Goal: Download file/media

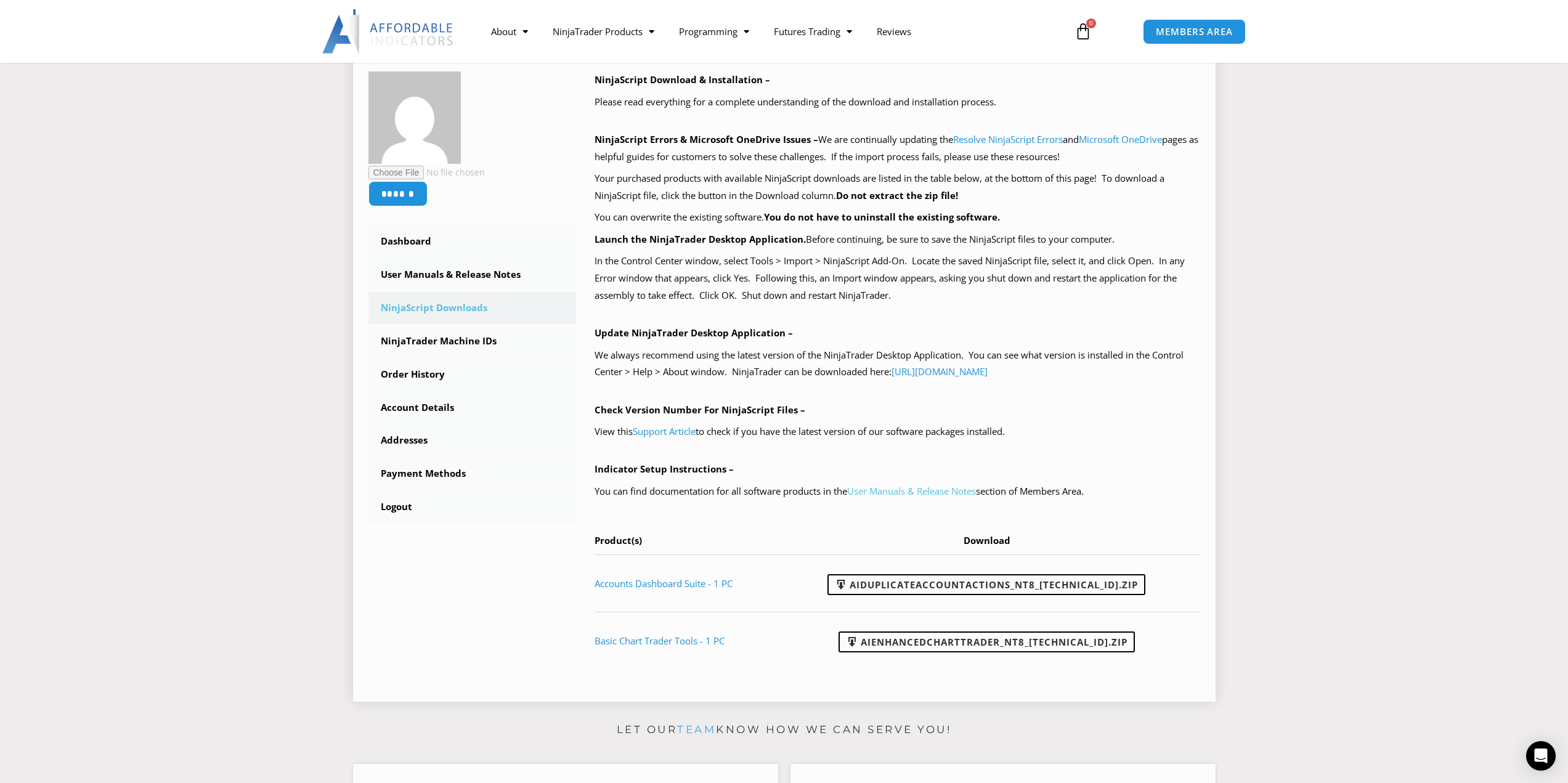
click at [879, 488] on link "User Manuals & Release Notes" at bounding box center [911, 491] width 129 height 13
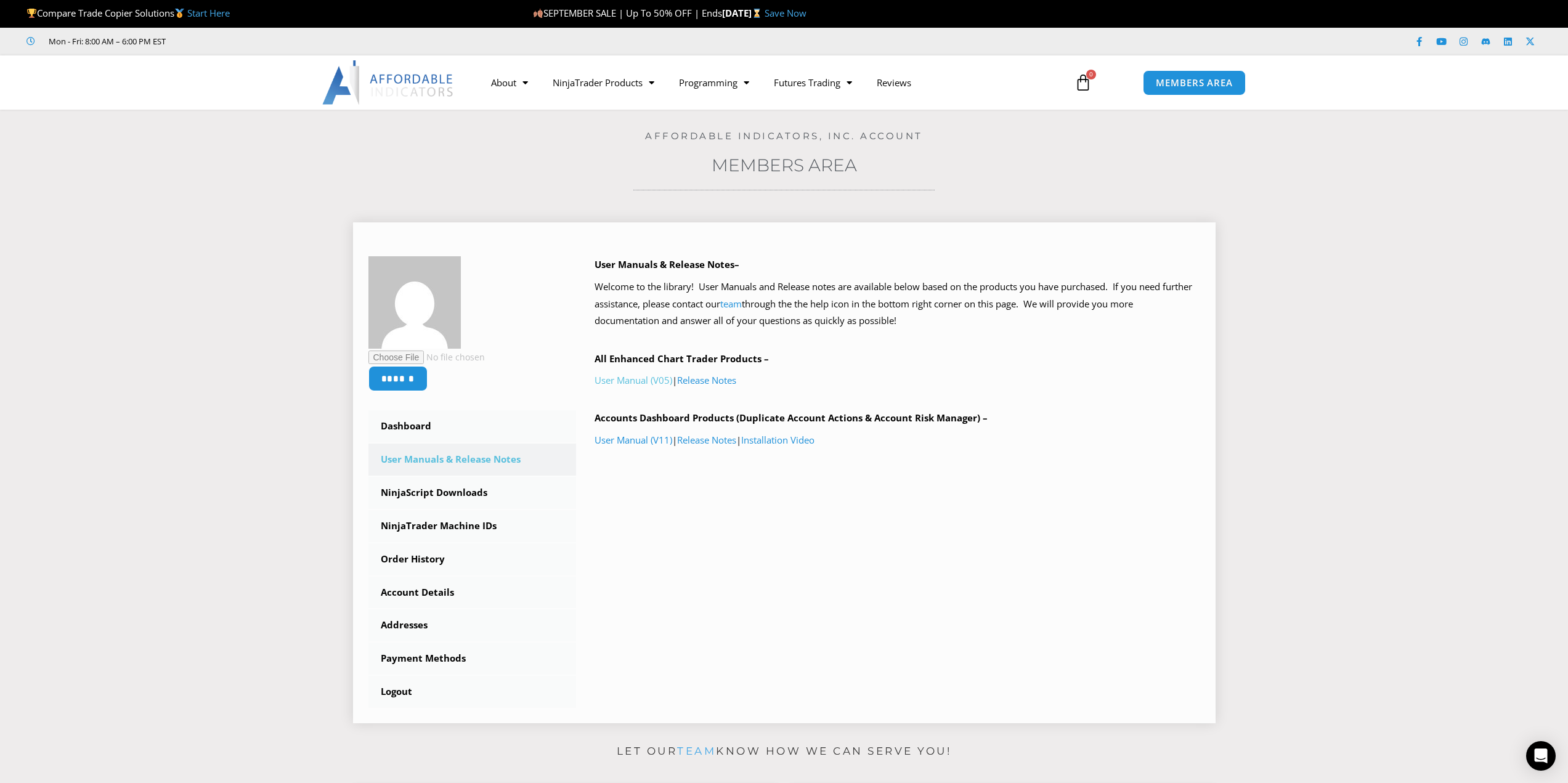
click at [637, 385] on link "User Manual (V05)" at bounding box center [634, 380] width 78 height 13
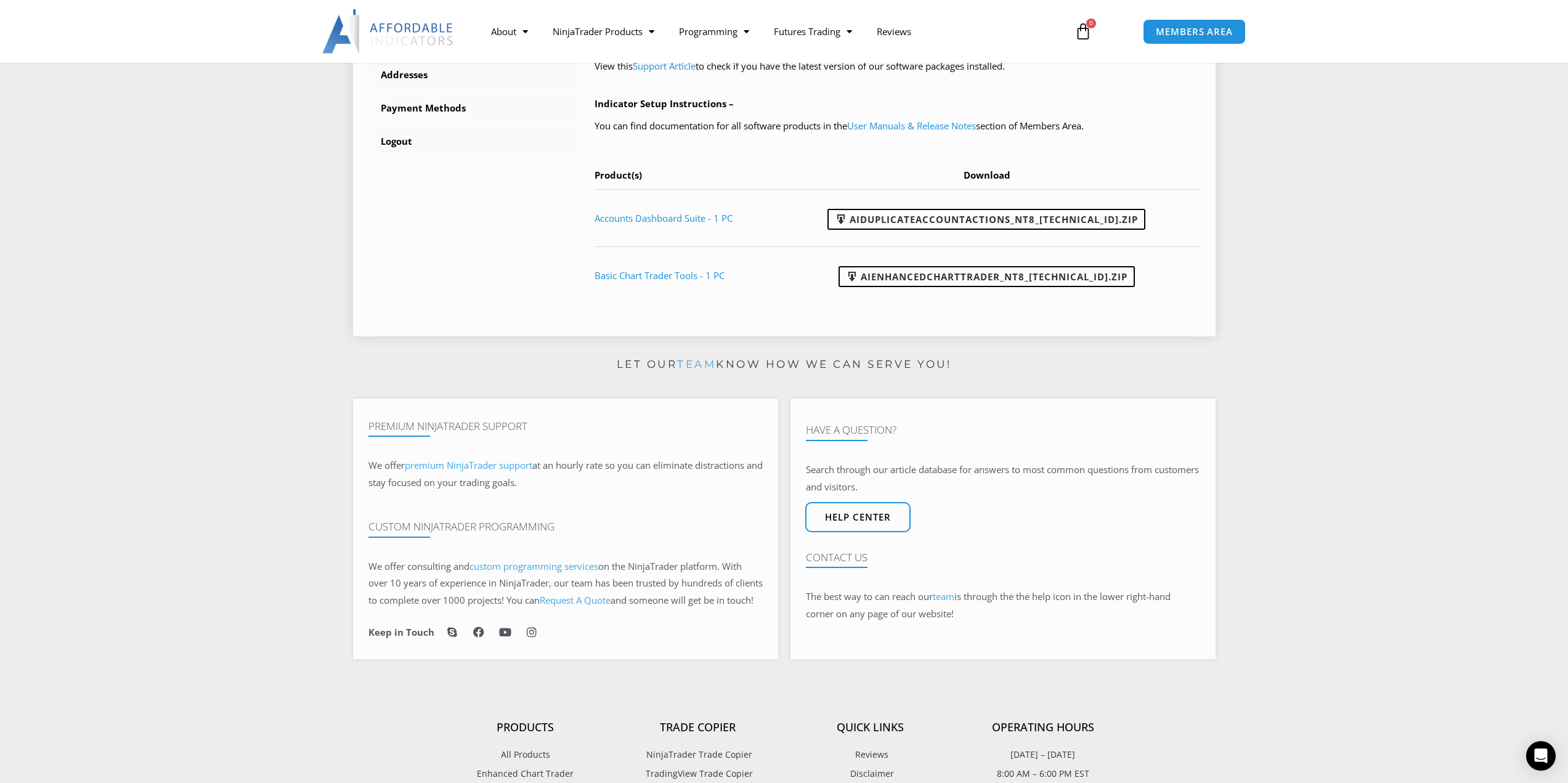
scroll to position [555, 0]
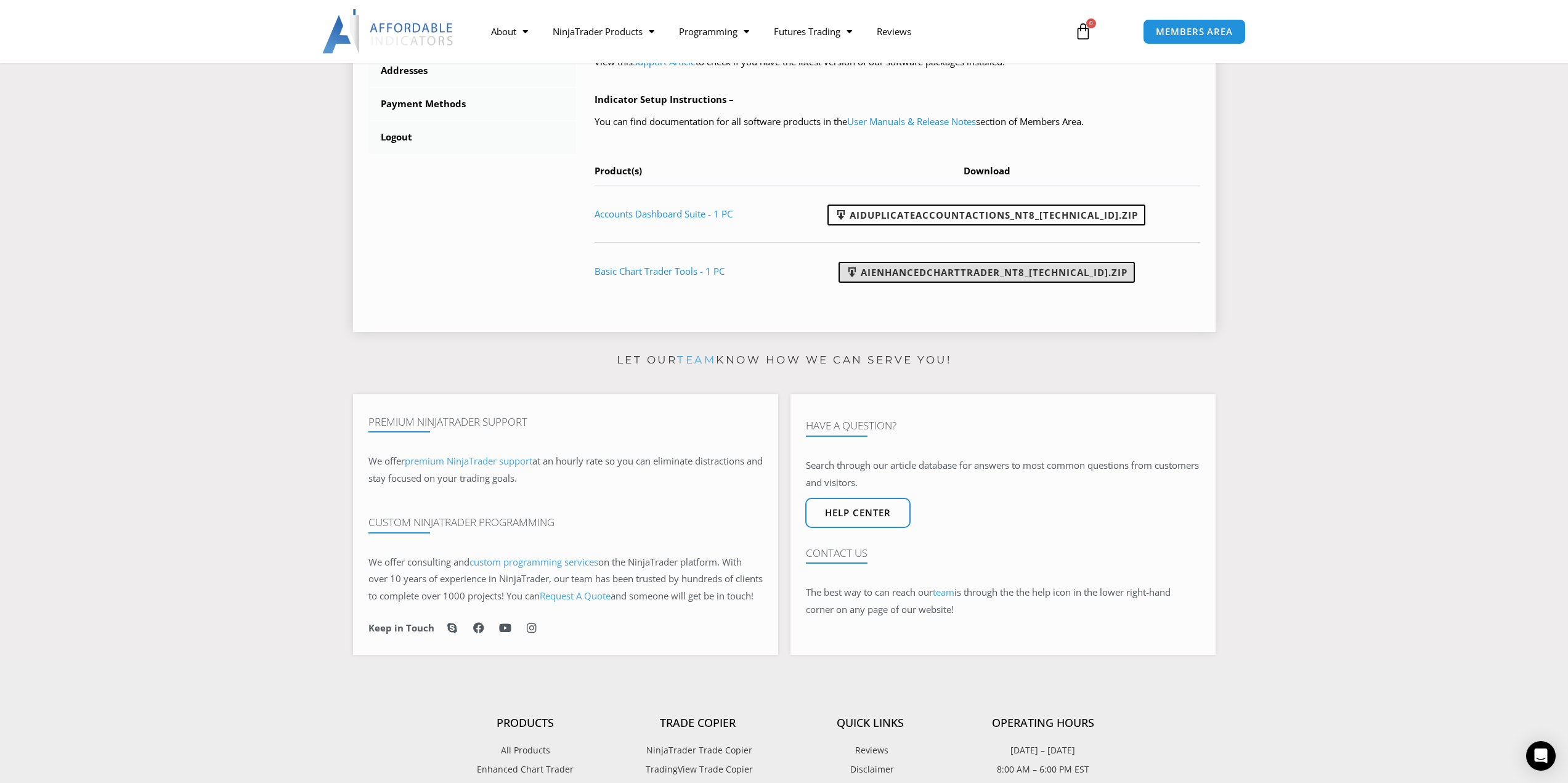
click at [970, 274] on link "AIEnhancedChartTrader_NT8_[TECHNICAL_ID].zip" at bounding box center [987, 272] width 296 height 21
click at [650, 274] on link "Basic Chart Trader Tools - 1 PC" at bounding box center [659, 271] width 130 height 13
